Goal: Transaction & Acquisition: Purchase product/service

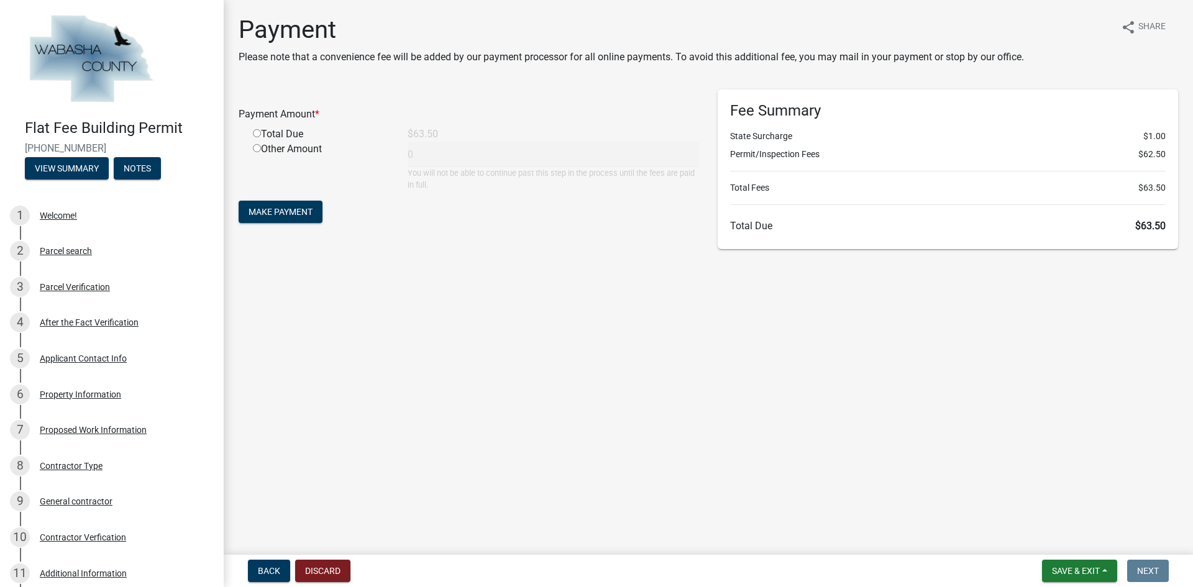
click at [255, 132] on input "radio" at bounding box center [257, 133] width 8 height 8
radio input "true"
type input "63.5"
click at [283, 213] on span "Make Payment" at bounding box center [280, 212] width 64 height 10
click at [63, 165] on button "View Summary" at bounding box center [67, 168] width 84 height 22
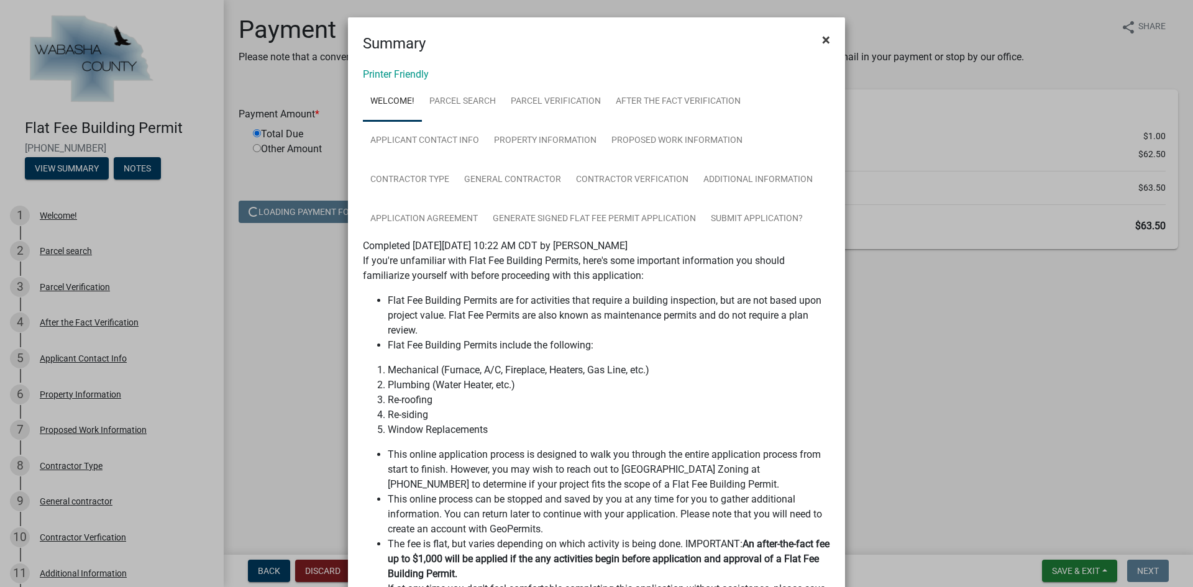
click at [823, 40] on span "×" at bounding box center [826, 39] width 8 height 17
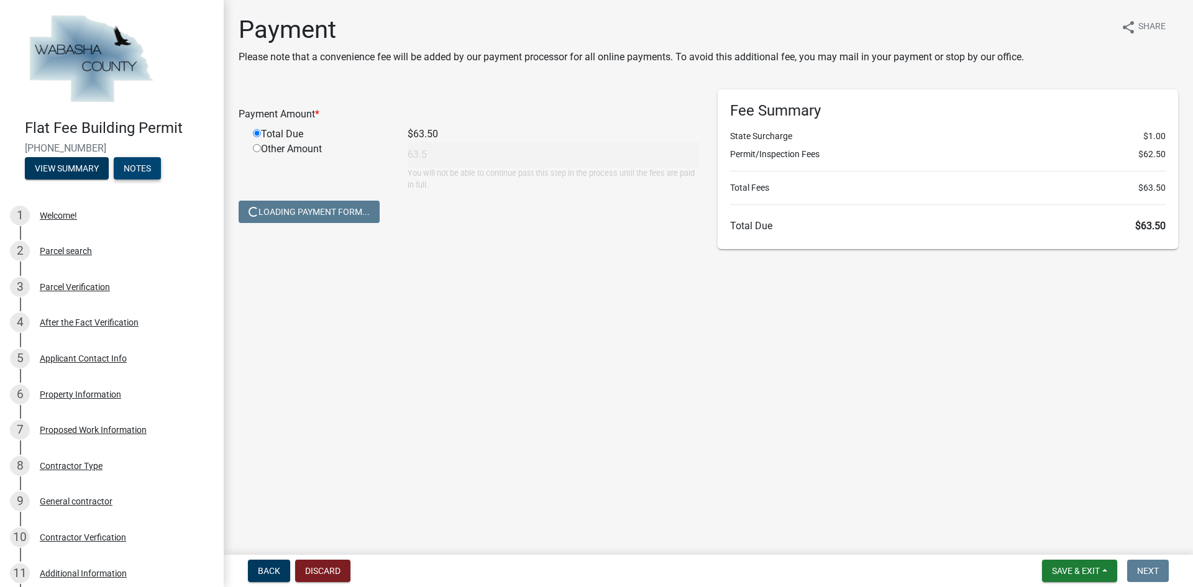
click at [132, 161] on button "Notes" at bounding box center [137, 168] width 47 height 22
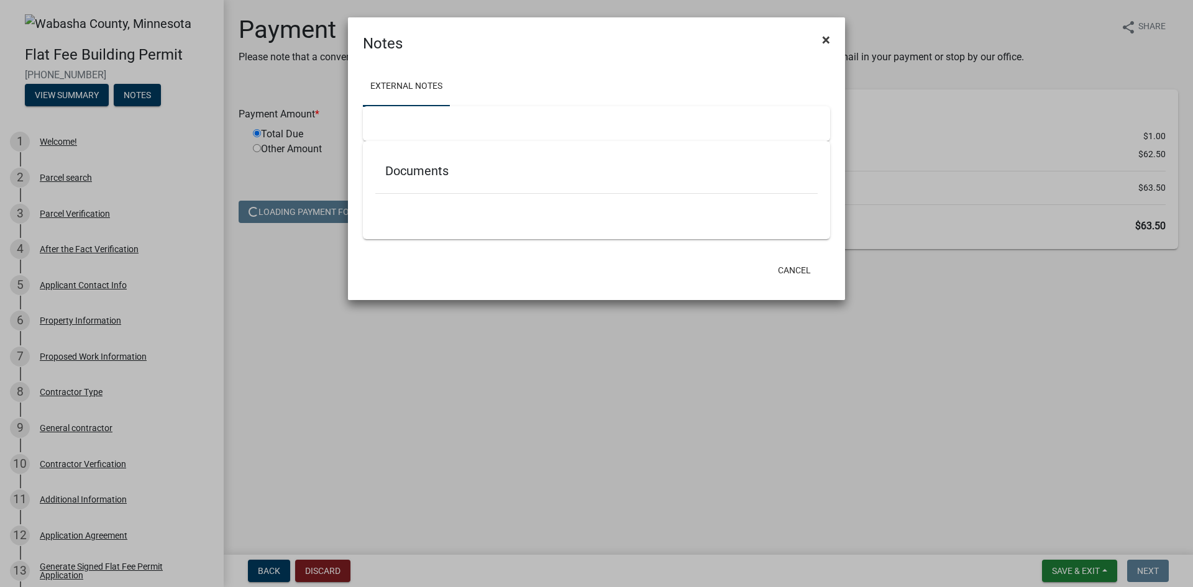
click at [828, 40] on span "×" at bounding box center [826, 39] width 8 height 17
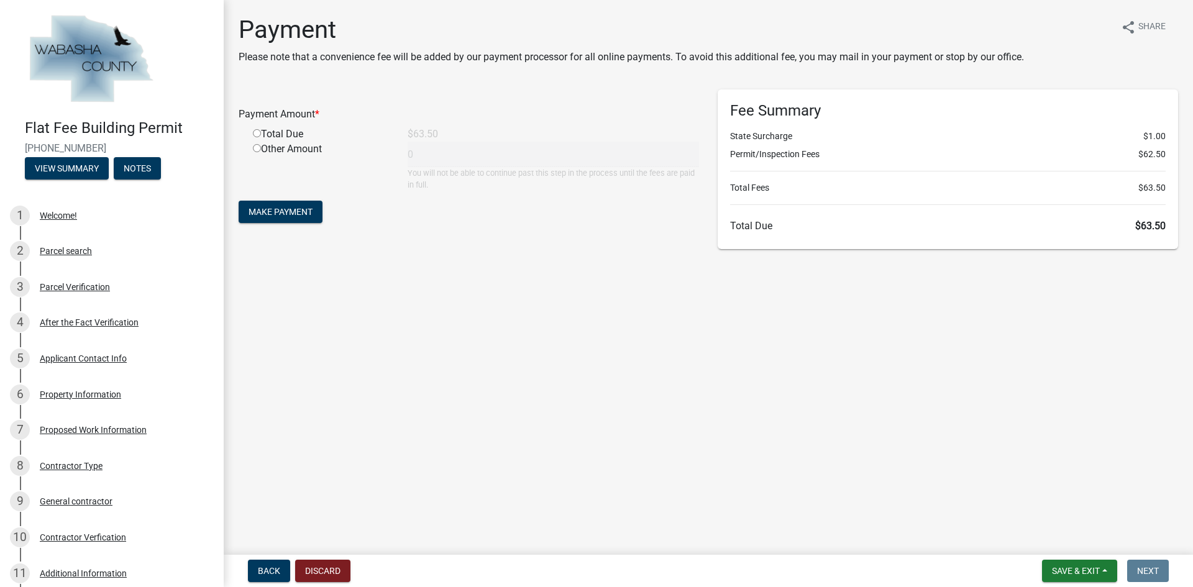
click at [258, 133] on input "radio" at bounding box center [257, 133] width 8 height 8
radio input "true"
type input "63.5"
click at [286, 212] on span "Make Payment" at bounding box center [280, 212] width 64 height 10
